Goal: Task Accomplishment & Management: Manage account settings

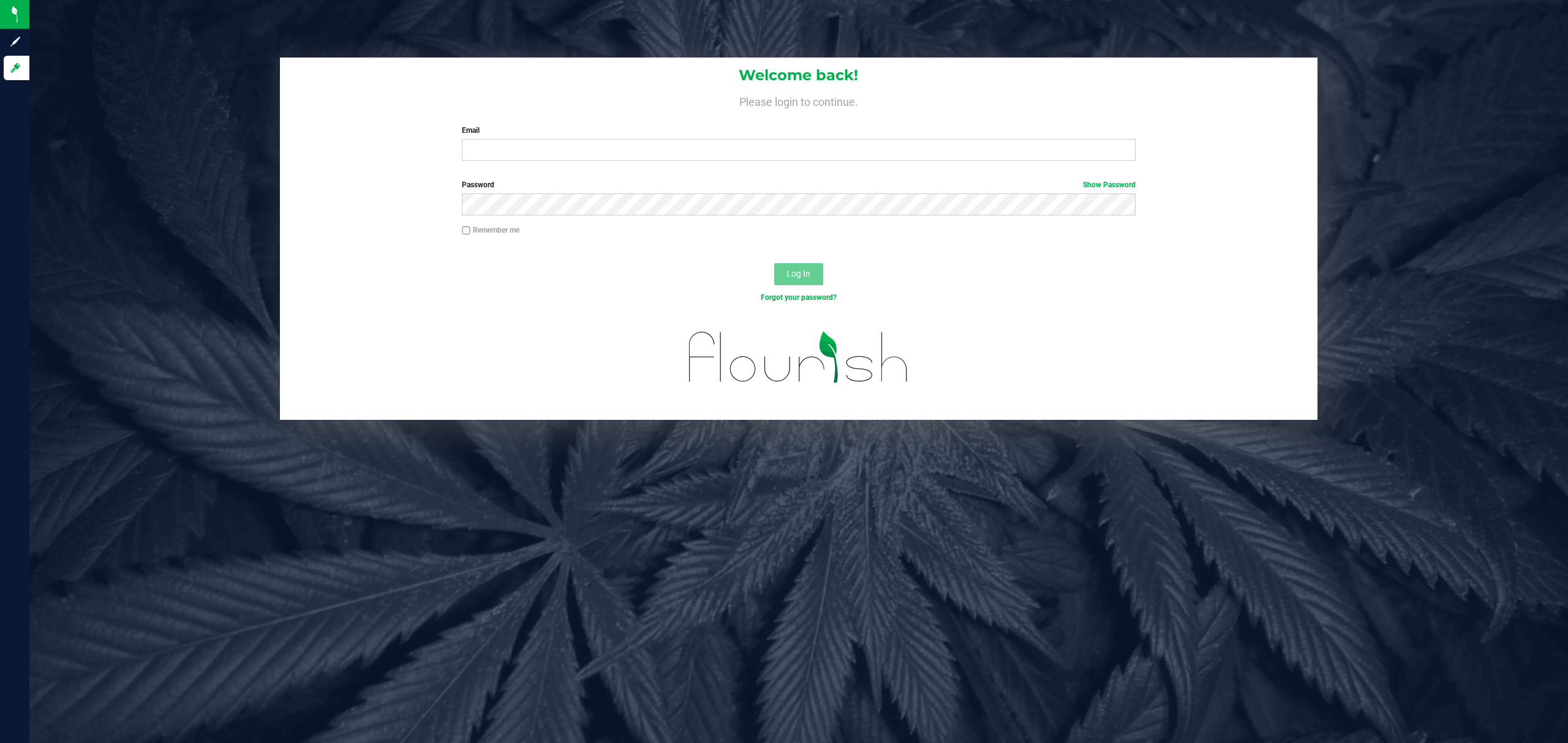
click at [726, 160] on input "Email" at bounding box center [799, 149] width 674 height 22
type input "jlitwins@liveparallel.com"
click at [774, 263] on button "Log In" at bounding box center [799, 274] width 49 height 22
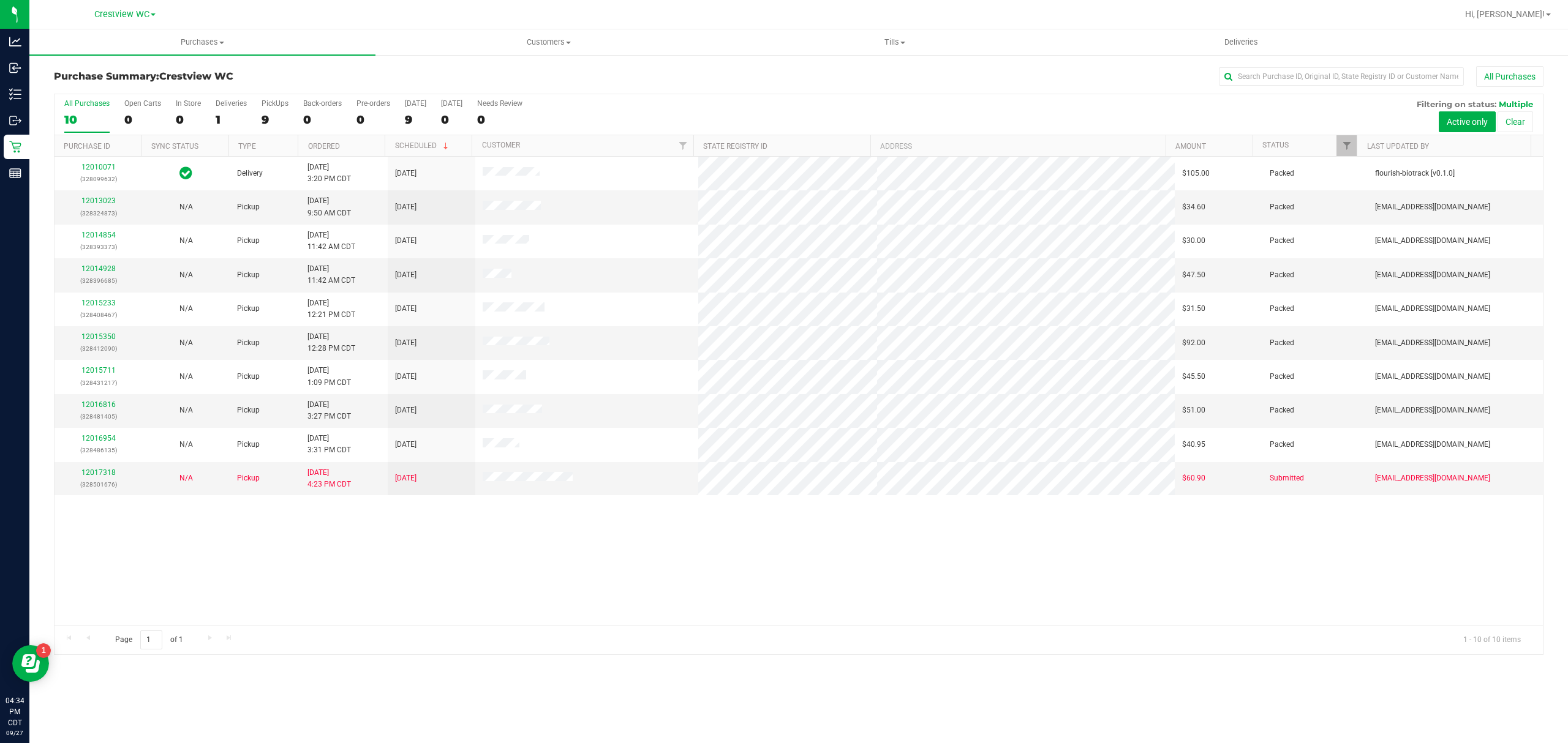
click at [923, 94] on div "All Purchases 10 Open Carts 0 In Store 0 Deliveries 1 PickUps 9 Back-orders 0 P…" at bounding box center [799, 99] width 1488 height 10
click at [914, 47] on span "Tills" at bounding box center [894, 42] width 345 height 11
click at [810, 67] on li "Manage tills" at bounding box center [894, 74] width 346 height 15
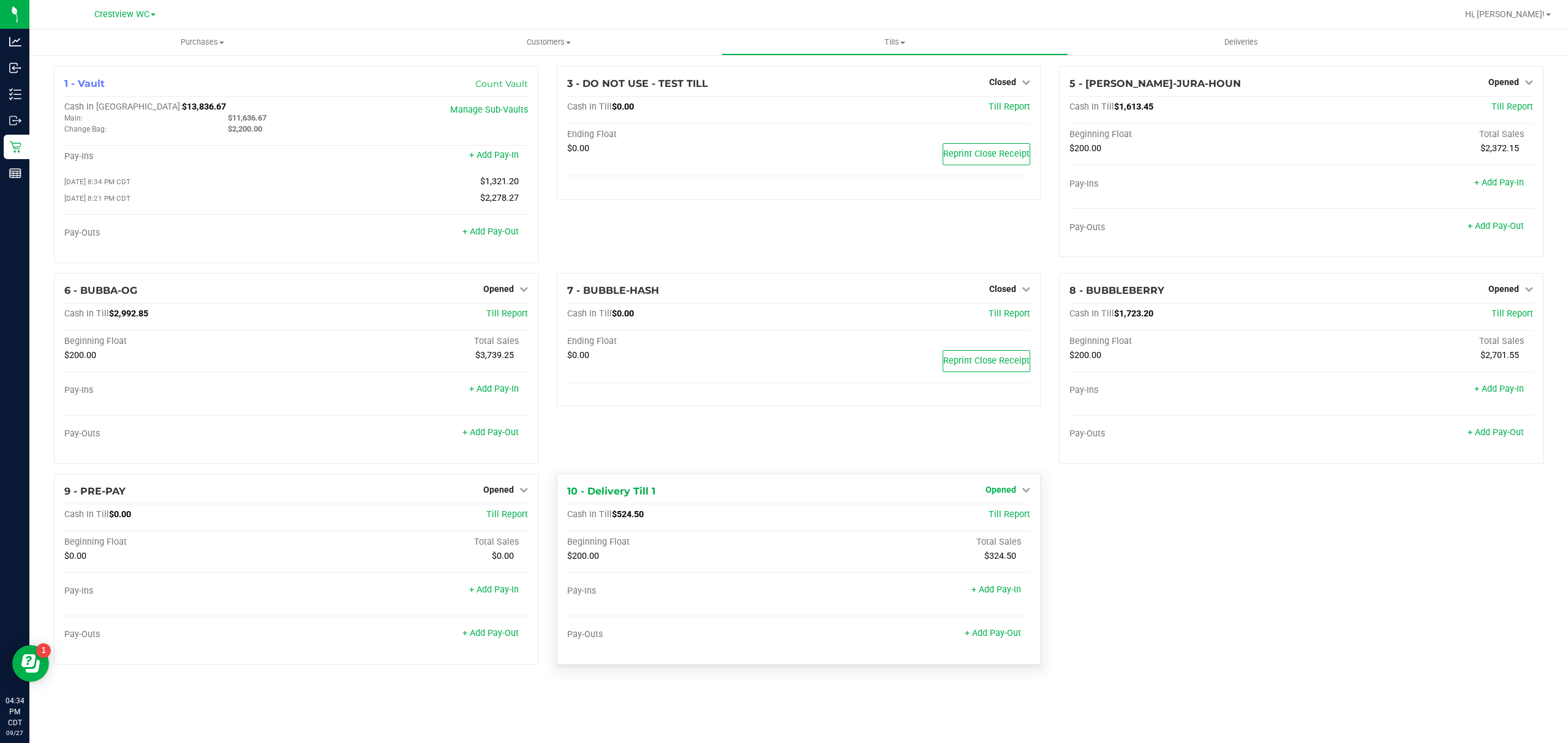
click at [999, 495] on span "Opened" at bounding box center [1001, 489] width 31 height 10
click at [997, 519] on link "Close Till" at bounding box center [1002, 515] width 33 height 10
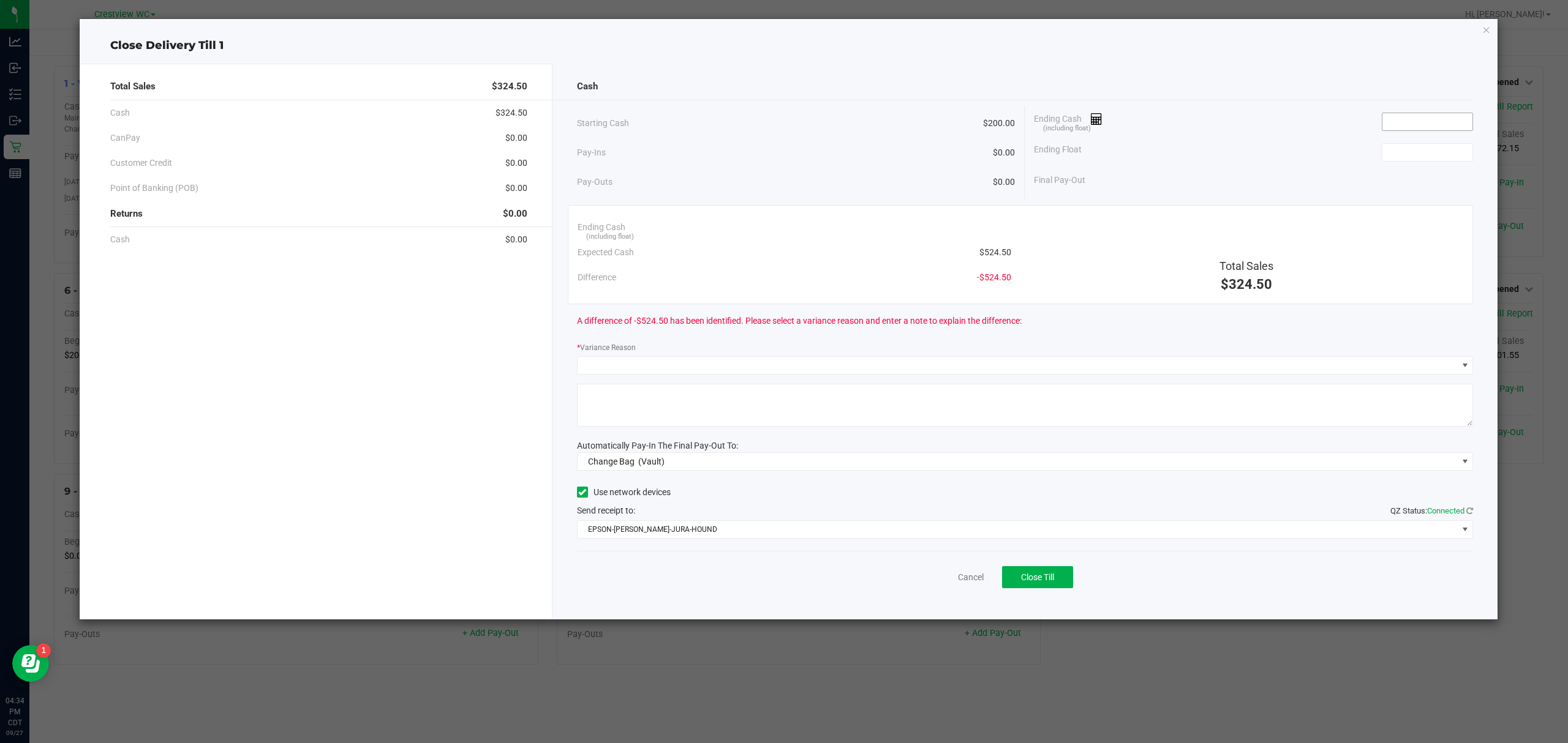
click at [1456, 115] on input at bounding box center [1427, 122] width 90 height 17
type input "$525.00"
click at [1396, 152] on input at bounding box center [1427, 152] width 90 height 17
type input "$200.00"
click at [950, 182] on div "Pay-Outs $0.00" at bounding box center [796, 182] width 438 height 34
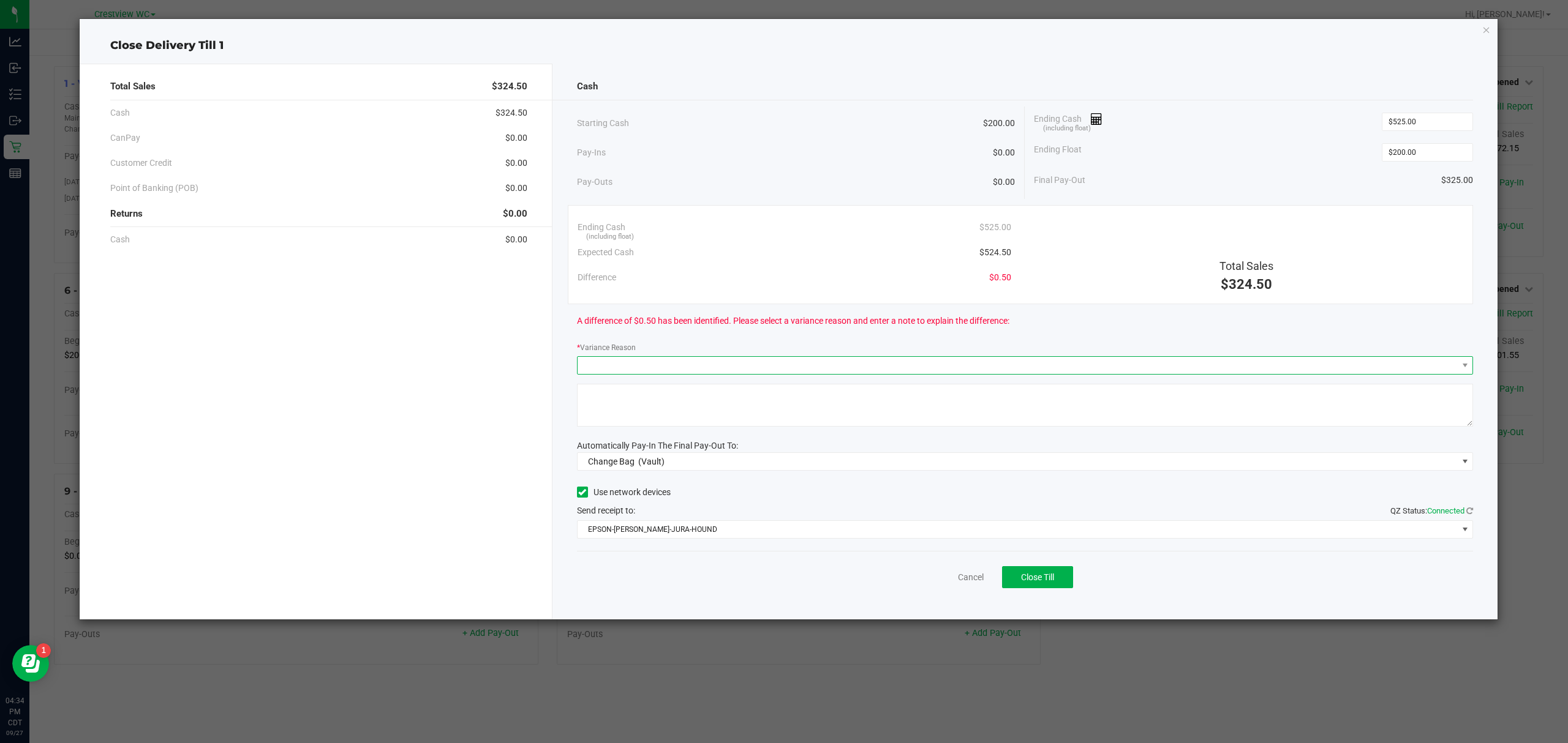
click at [631, 366] on span at bounding box center [1018, 365] width 880 height 17
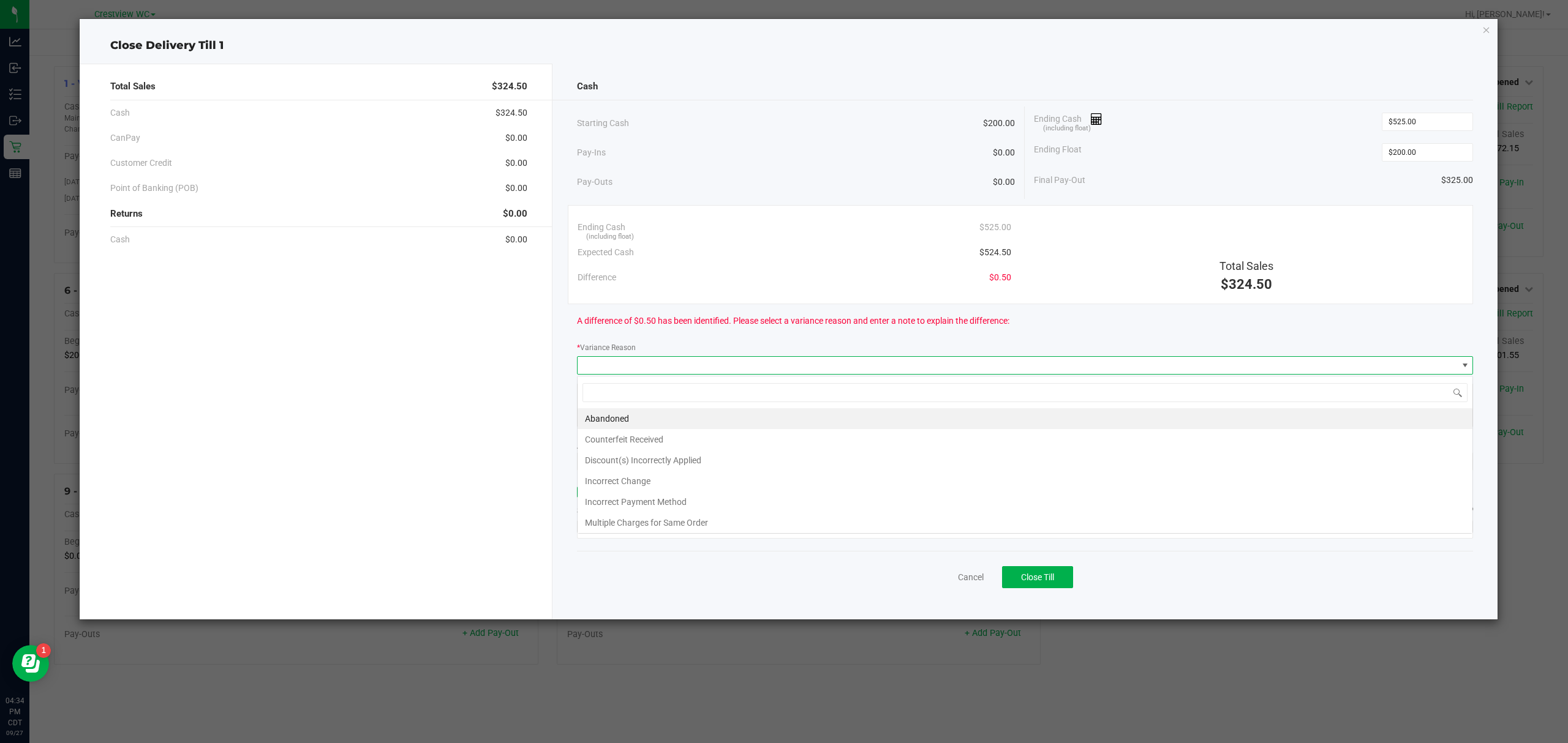
scroll to position [18, 897]
click at [626, 419] on li "Abandoned" at bounding box center [1025, 418] width 895 height 21
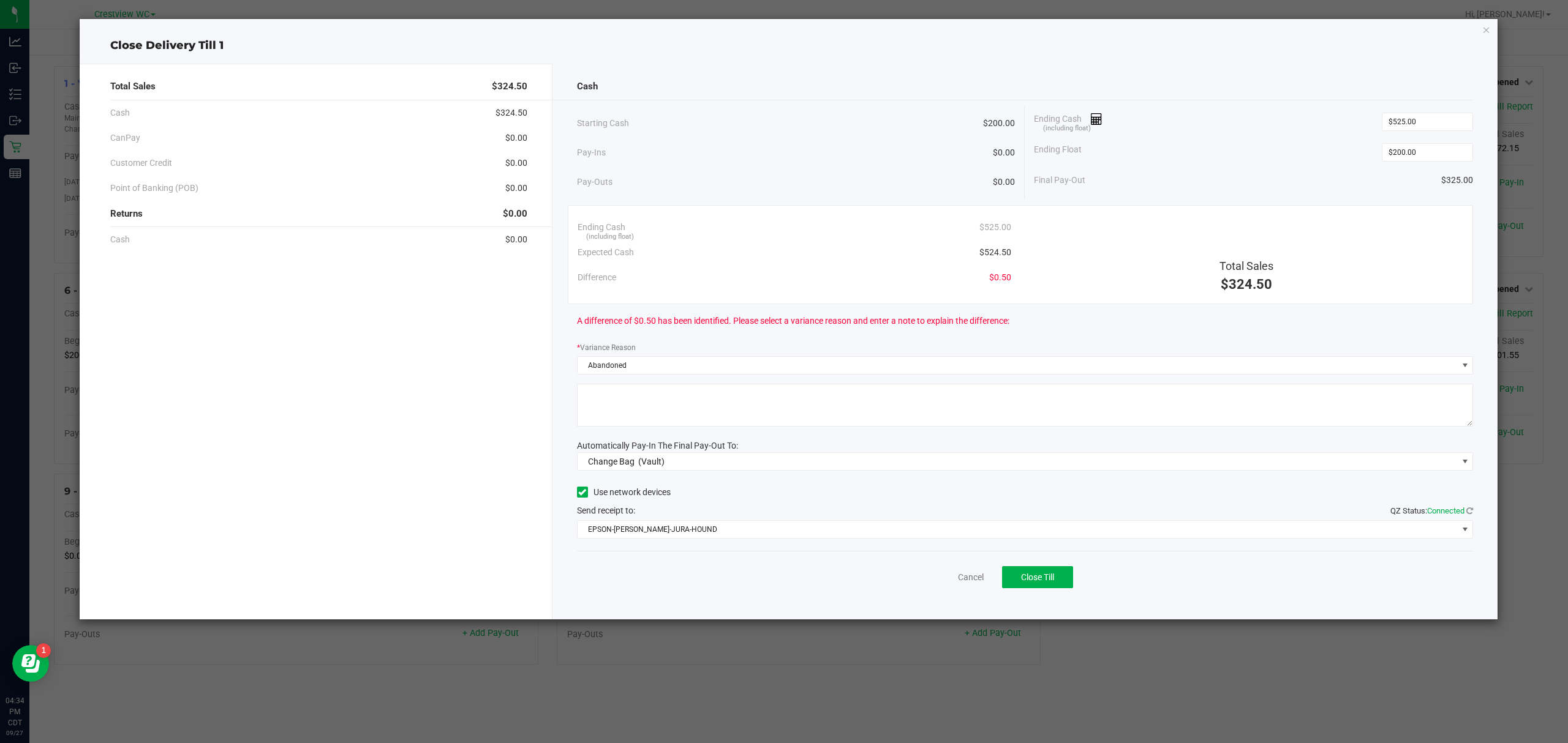
click at [627, 417] on textarea at bounding box center [1025, 405] width 897 height 43
type textarea "abandoned change"
click at [612, 471] on div "Change Bag (Vault)" at bounding box center [624, 461] width 83 height 22
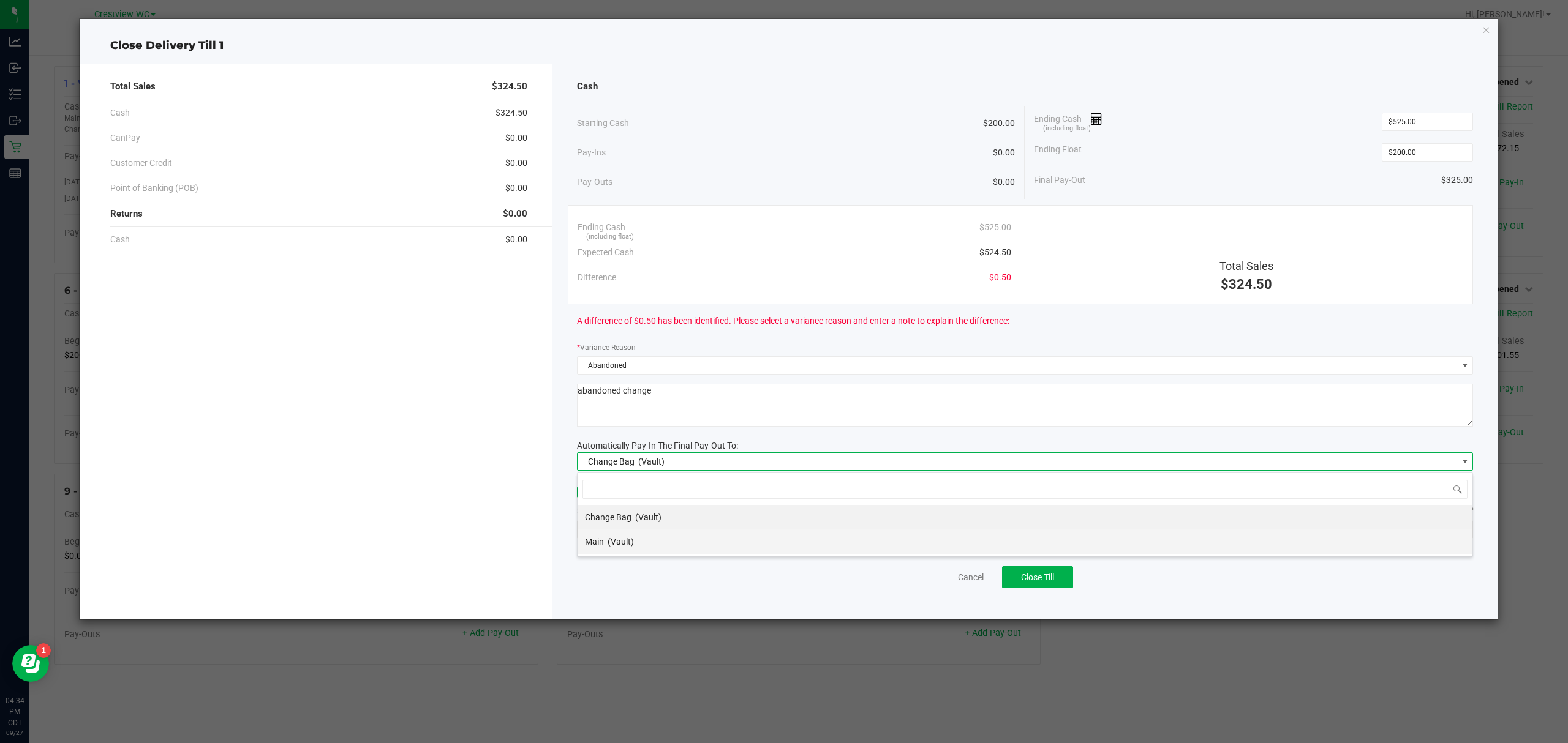
click at [624, 542] on span "(Vault)" at bounding box center [621, 542] width 26 height 10
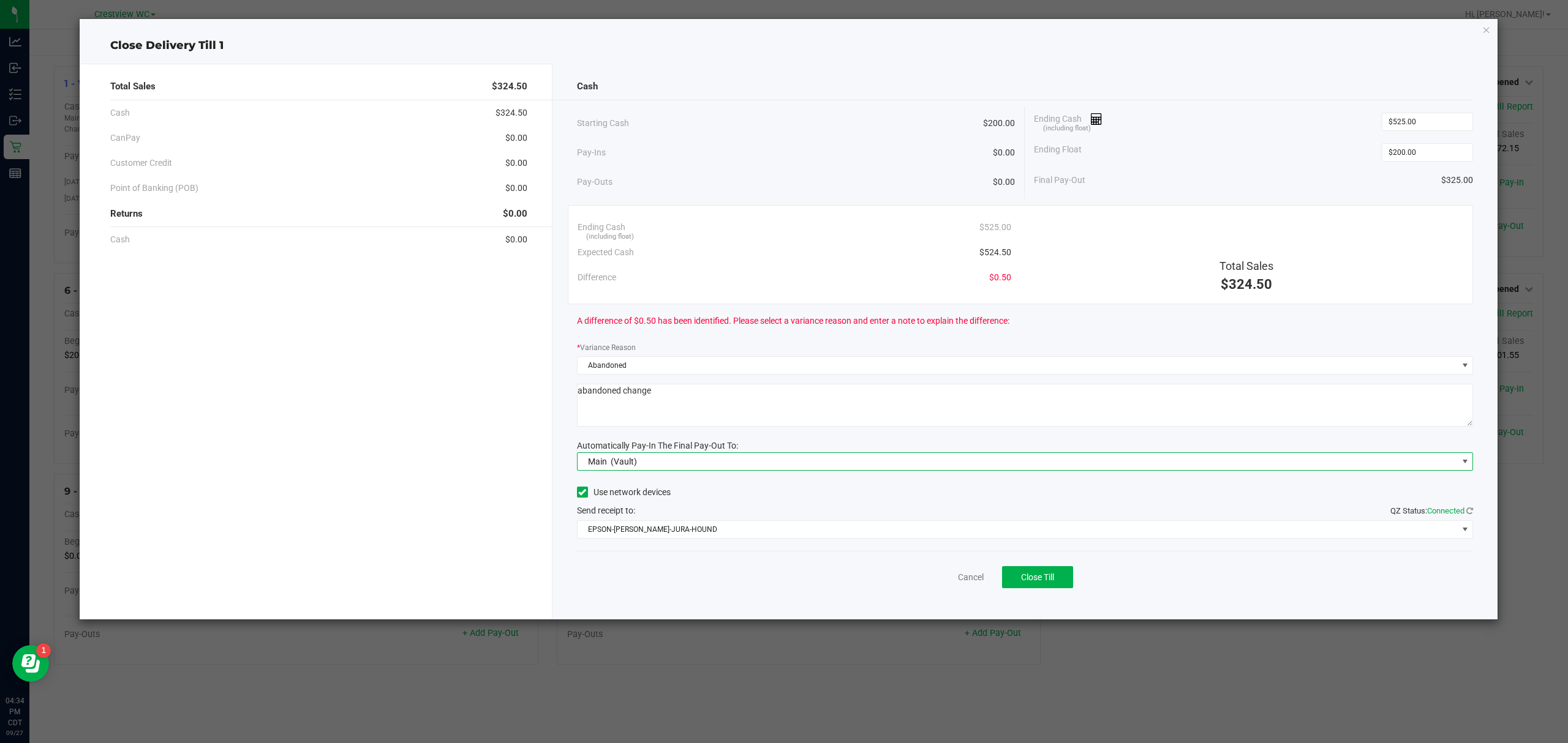
click at [511, 506] on div "Total Sales $324.50 Cash $324.50 CanPay $0.00 Customer Credit $0.00 Point of Ba…" at bounding box center [316, 342] width 473 height 556
click at [628, 526] on span "EPSON-[PERSON_NAME]-JURA-HOUND" at bounding box center [1018, 529] width 880 height 17
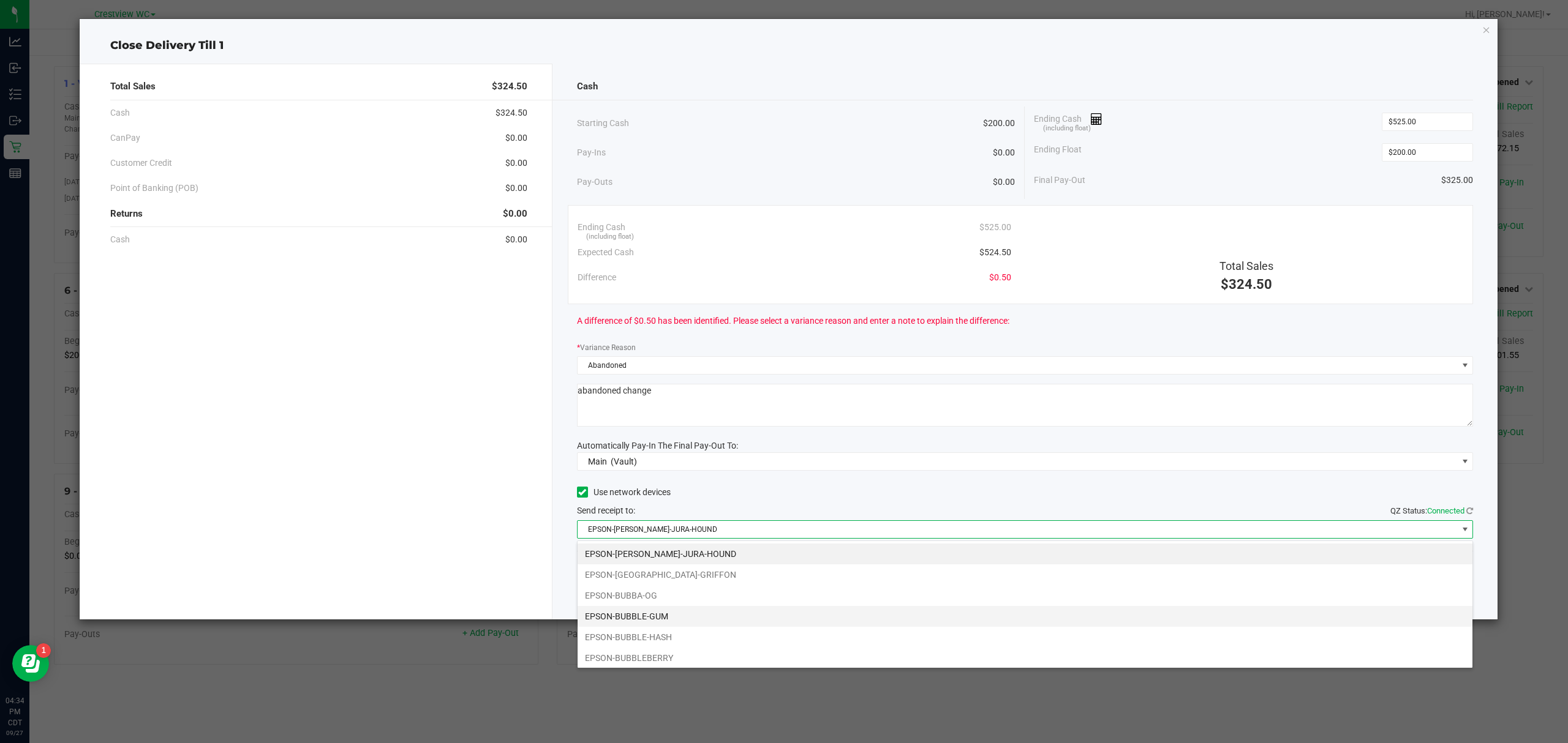
click at [663, 617] on li "EPSON-BUBBLE-GUM" at bounding box center [1025, 616] width 895 height 21
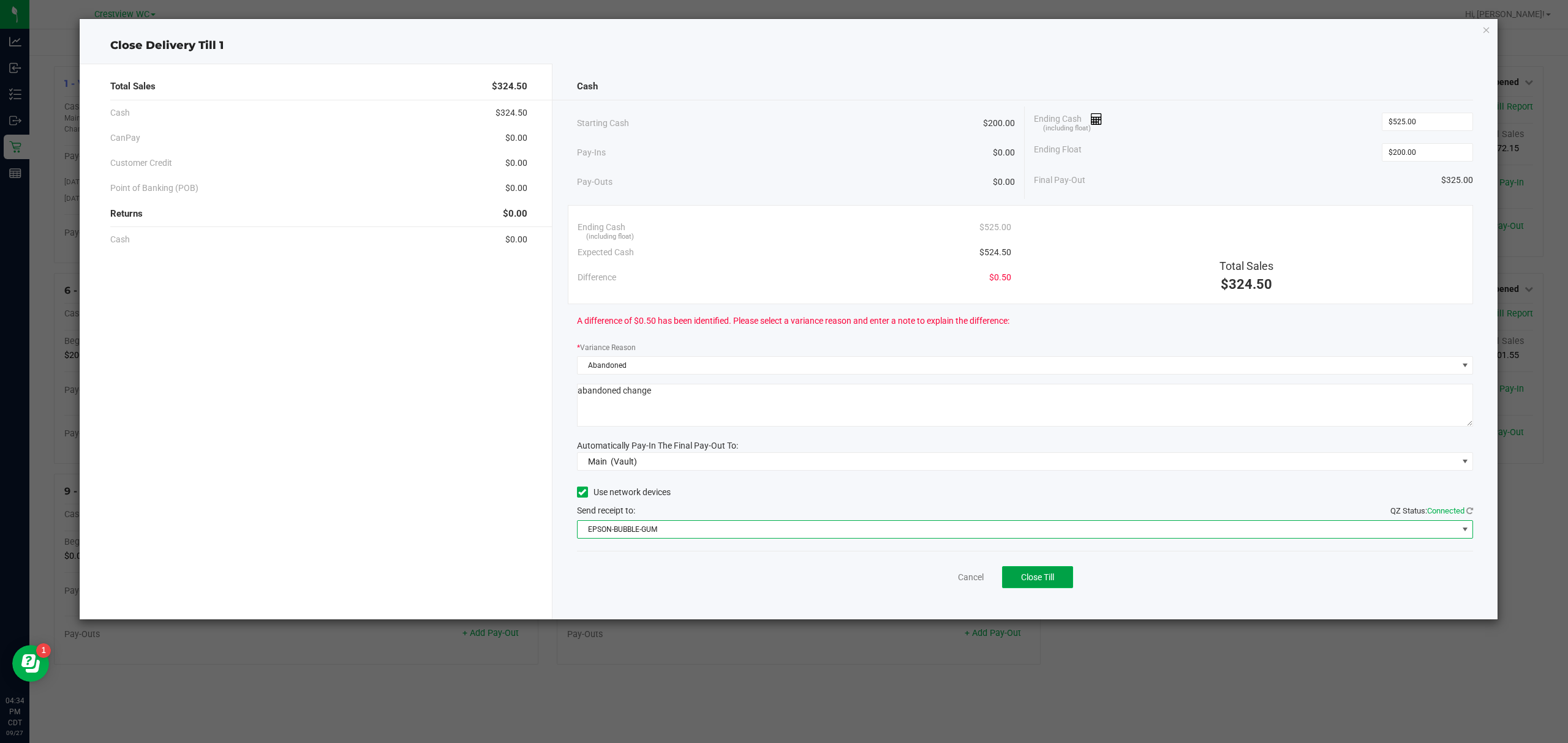
click at [1017, 583] on button "Close Till" at bounding box center [1037, 577] width 71 height 22
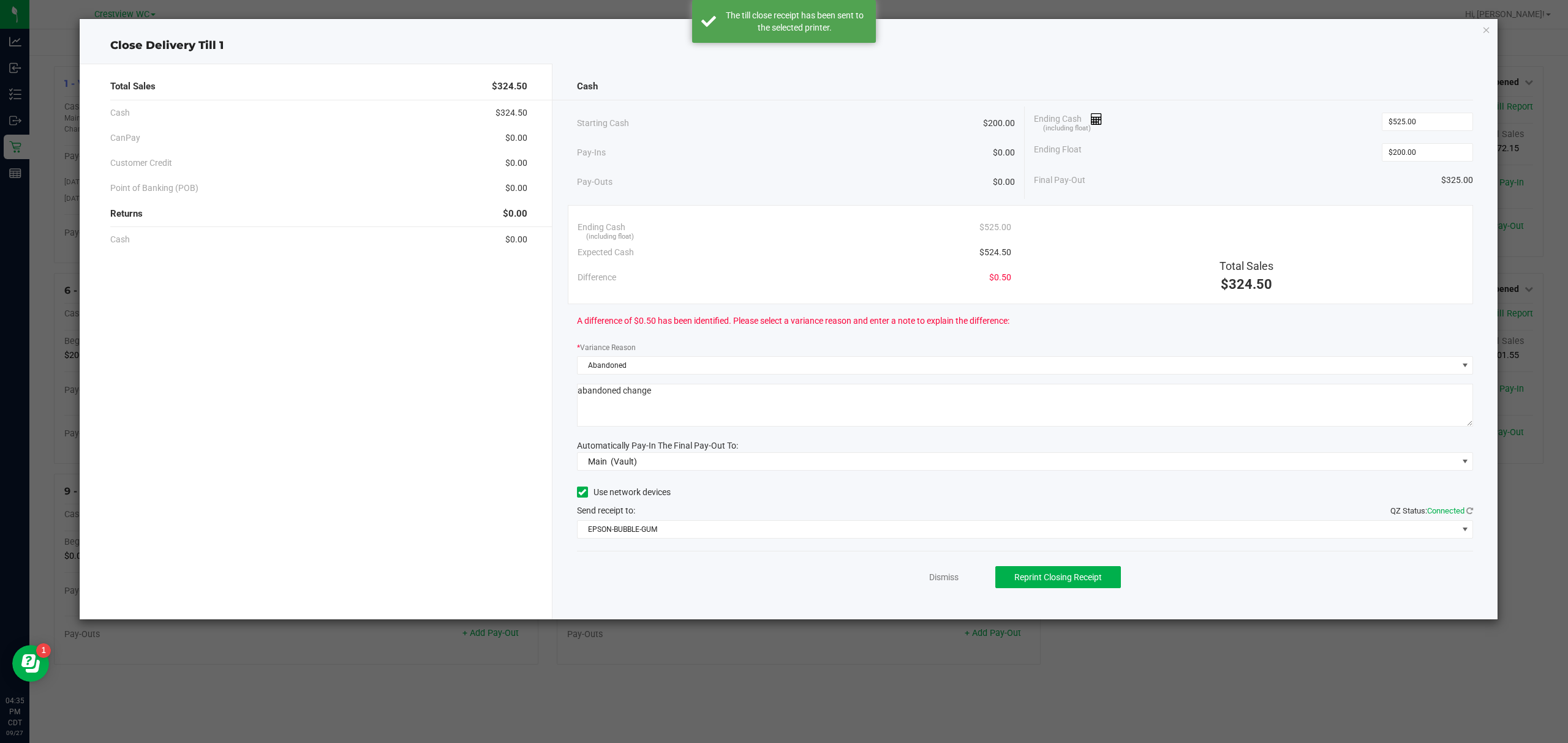
click at [940, 586] on div "Dismiss Reprint Closing Receipt" at bounding box center [1025, 574] width 897 height 47
click at [938, 576] on link "Dismiss" at bounding box center [943, 578] width 29 height 13
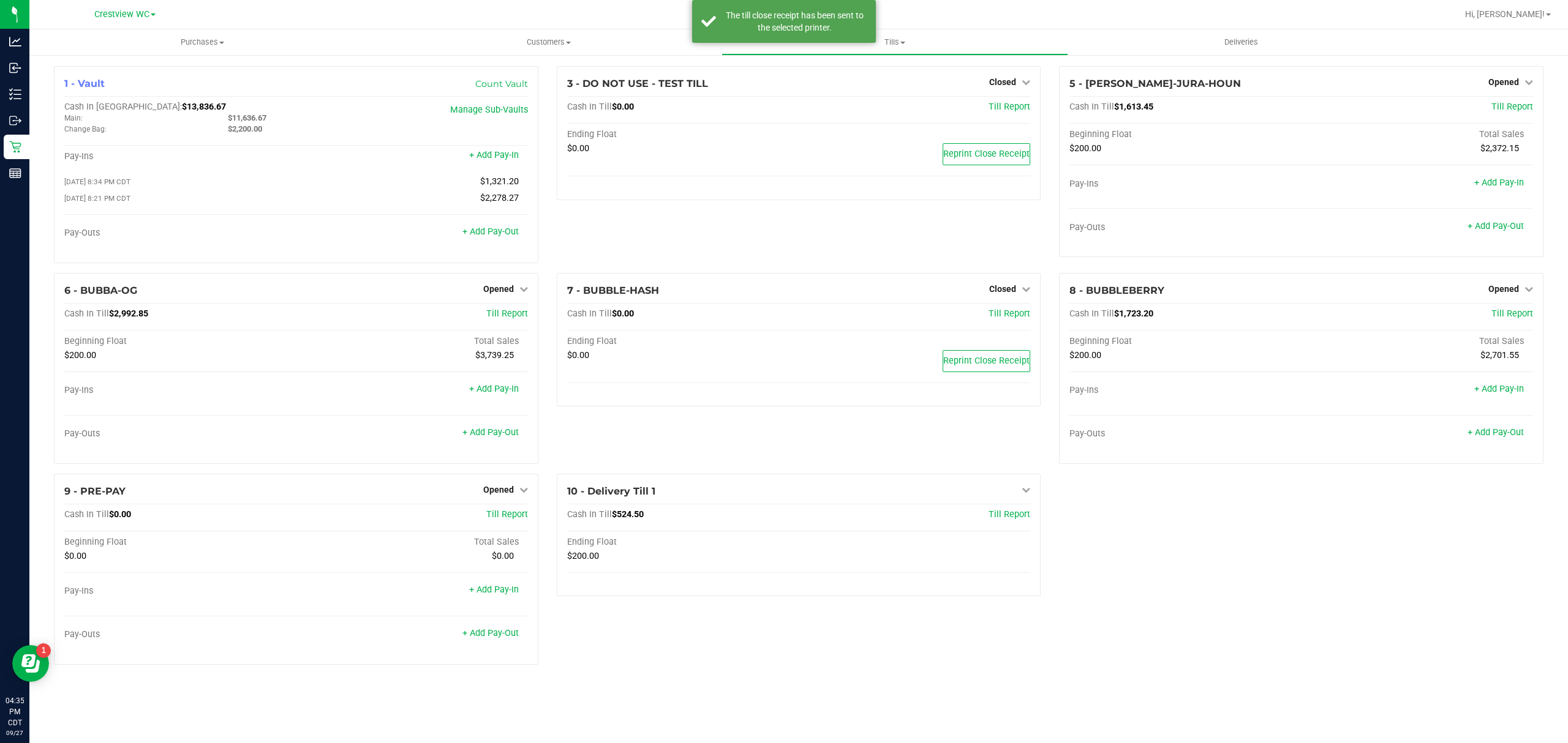
click at [1115, 610] on div "1 - Vault Count Vault Cash In Vault: $13,836.67 Main: $11,636.67 Change Bag: $2…" at bounding box center [799, 370] width 1508 height 608
